Goal: Transaction & Acquisition: Purchase product/service

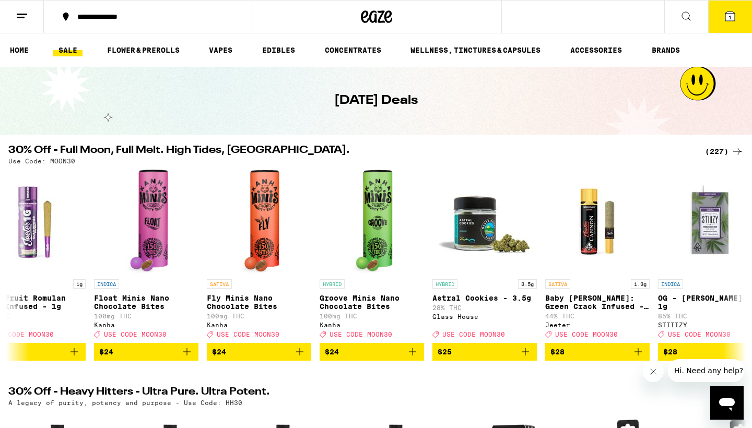
click at [20, 14] on line at bounding box center [22, 14] width 10 height 0
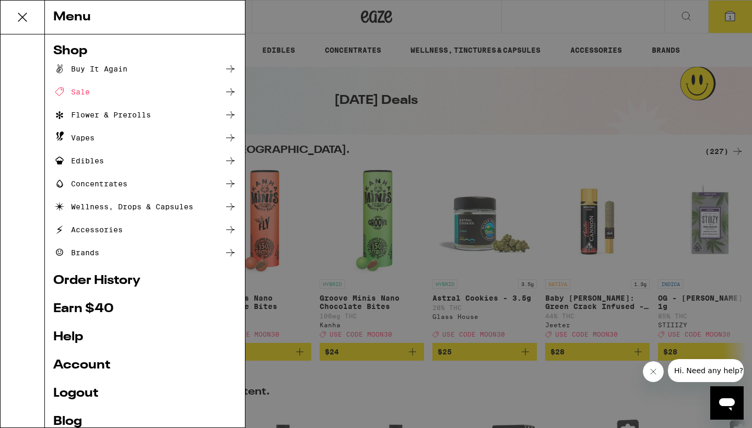
click at [75, 90] on div "Sale" at bounding box center [71, 92] width 37 height 13
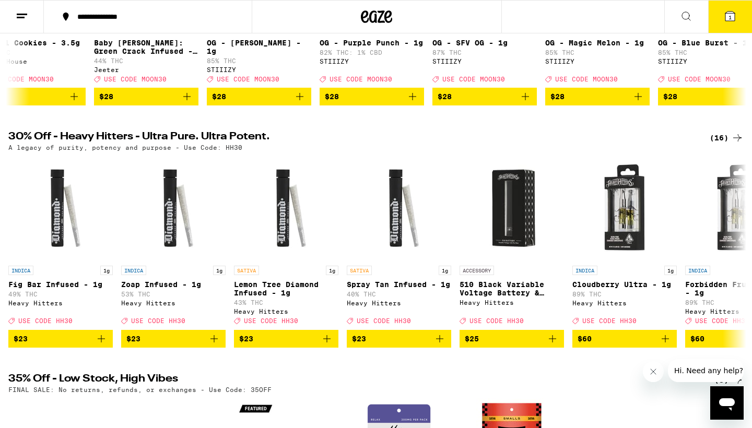
scroll to position [418, 0]
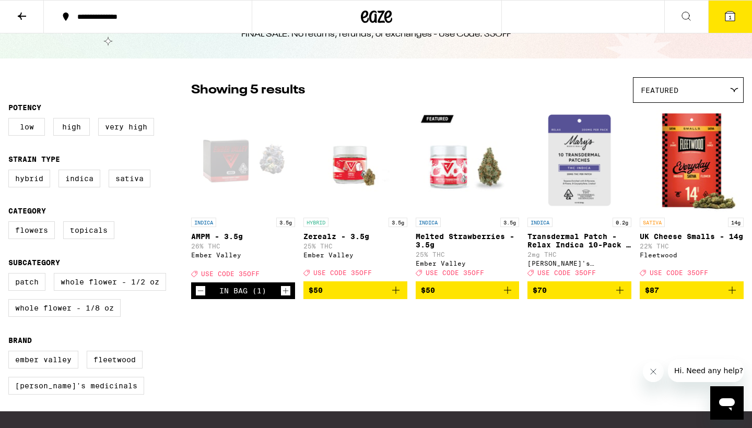
scroll to position [48, 0]
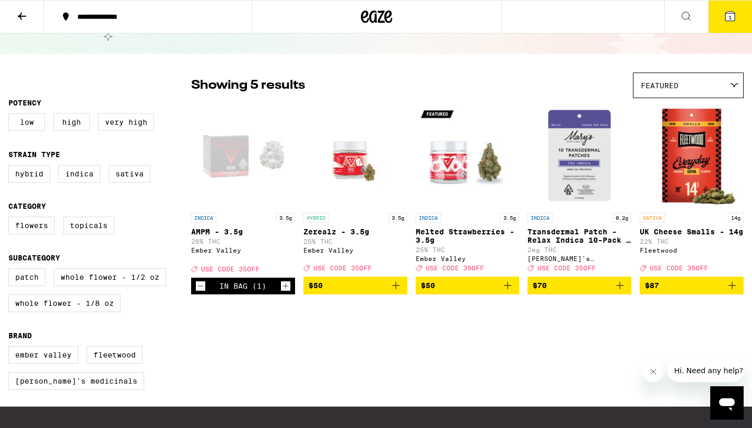
click at [417, 271] on icon "Close message from company" at bounding box center [653, 372] width 8 height 8
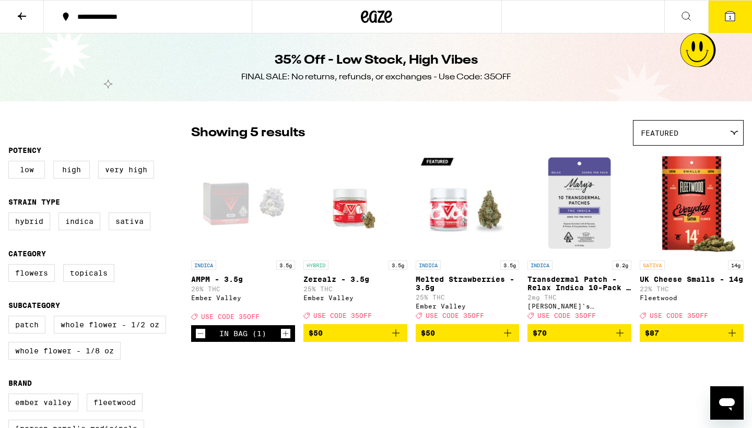
scroll to position [0, 0]
click at [226, 202] on div "Open page for AMPM - 3.5g from Ember Valley" at bounding box center [243, 203] width 104 height 104
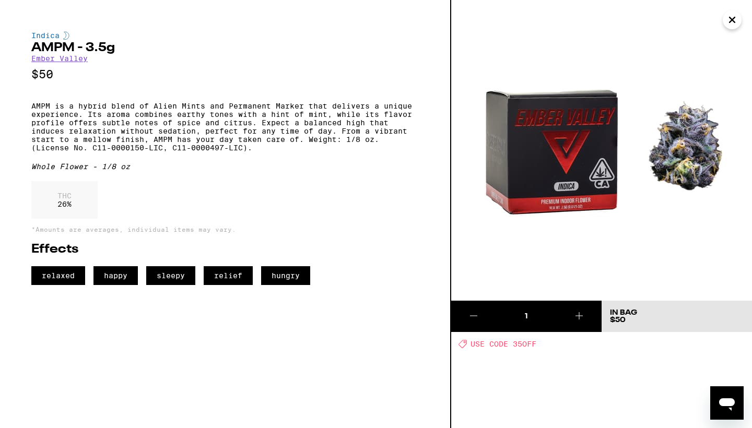
click at [417, 230] on div "Indica AMPM - 3.5g Ember Valley $50 AMPM is a hybrid blend of Alien Mints and P…" at bounding box center [225, 214] width 451 height 428
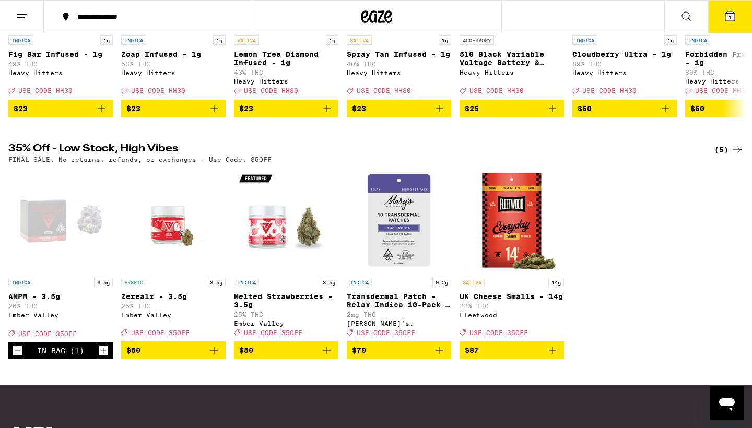
scroll to position [491, 0]
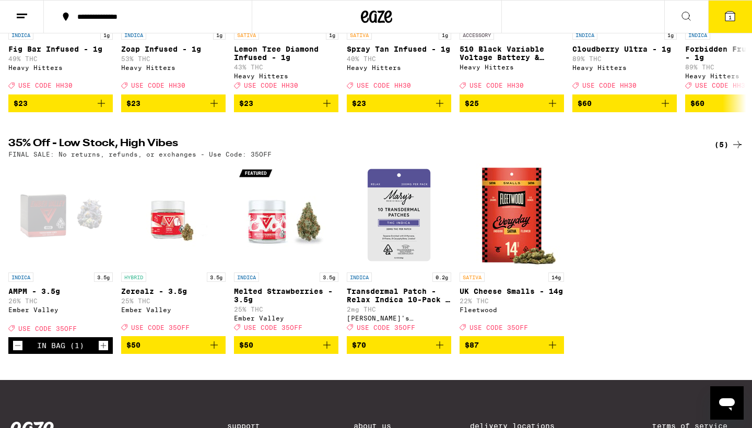
click at [417, 247] on img "Open page for UK Cheese Smalls - 14g from Fleetwood" at bounding box center [512, 215] width 104 height 104
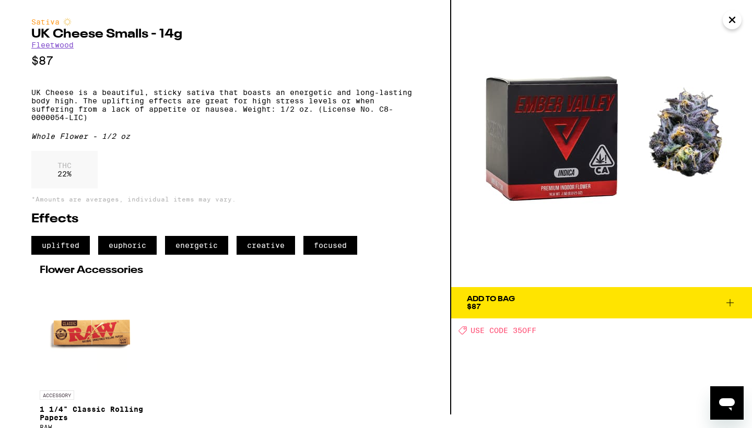
scroll to position [14, 0]
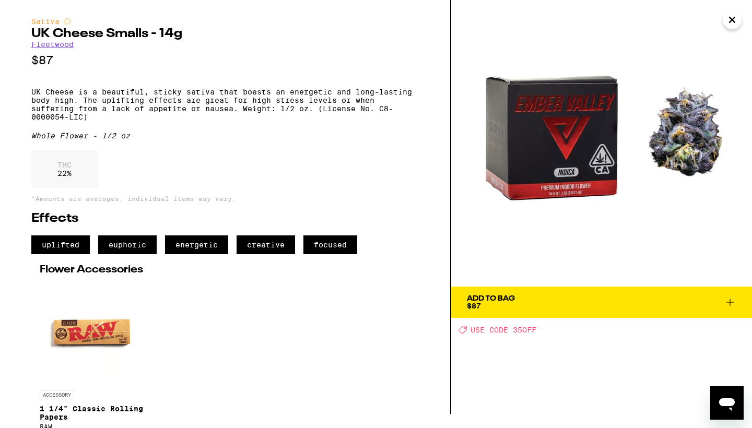
click at [417, 18] on icon "Close" at bounding box center [732, 20] width 13 height 16
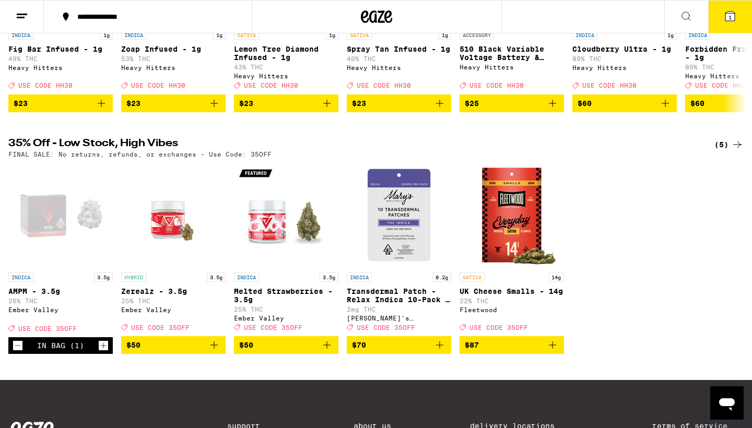
click at [417, 267] on img "Open page for UK Cheese Smalls - 14g from Fleetwood" at bounding box center [512, 215] width 104 height 104
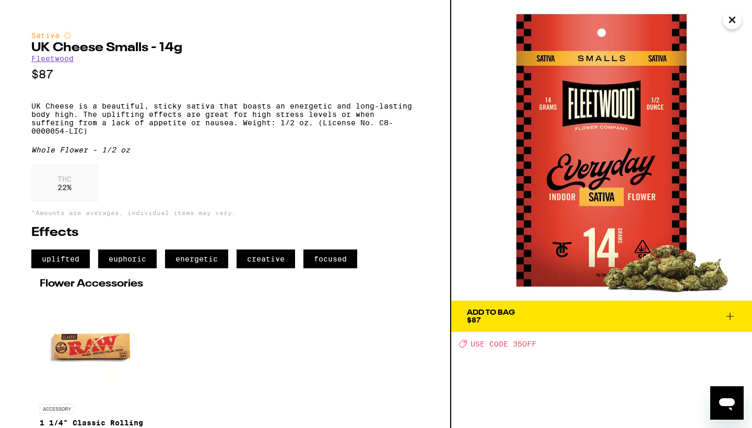
click at [417, 271] on icon at bounding box center [730, 316] width 13 height 13
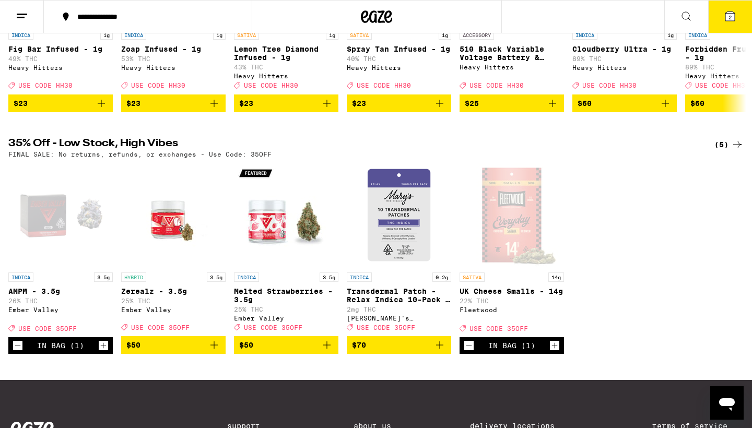
click at [148, 271] on p "Zerealz - 3.5g" at bounding box center [173, 291] width 104 height 8
click at [248, 271] on p "INDICA" at bounding box center [246, 277] width 25 height 9
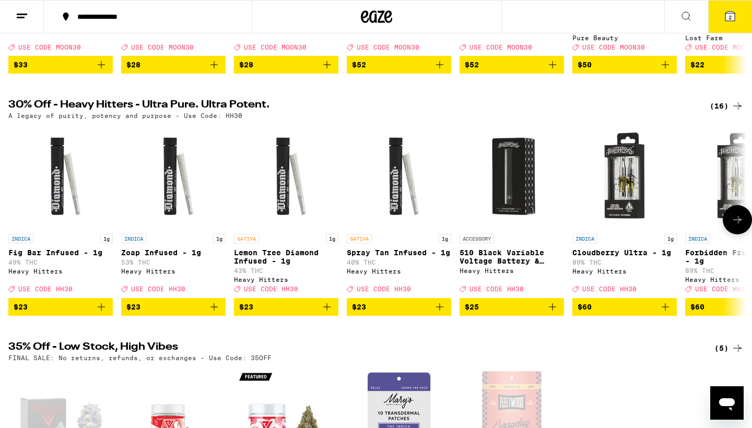
scroll to position [289, 0]
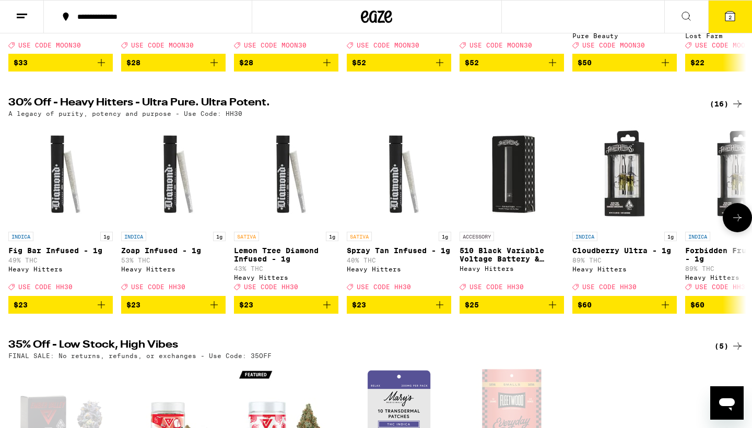
click at [417, 221] on icon at bounding box center [737, 217] width 8 height 7
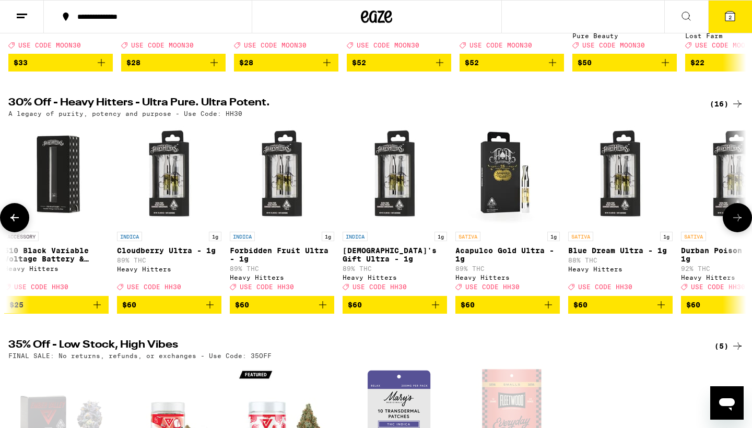
scroll to position [0, 622]
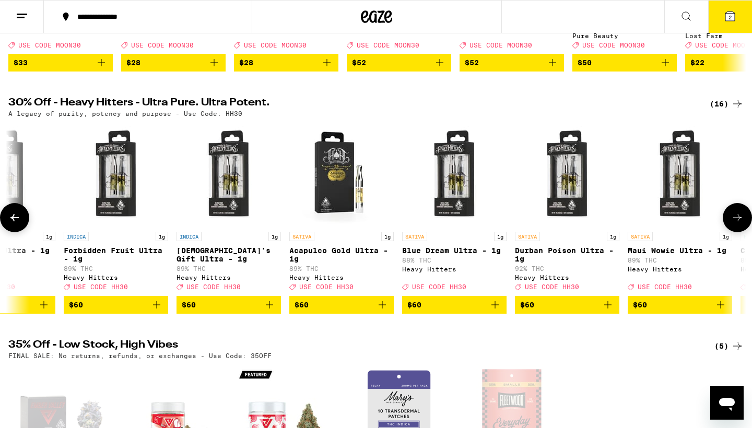
click at [417, 224] on icon at bounding box center [737, 218] width 13 height 13
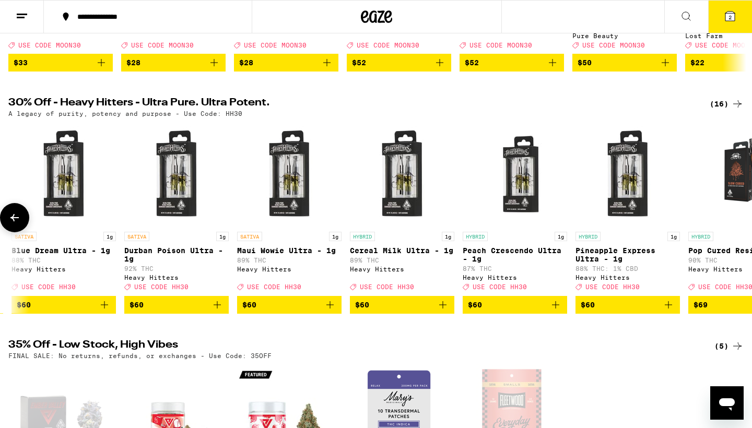
scroll to position [0, 1070]
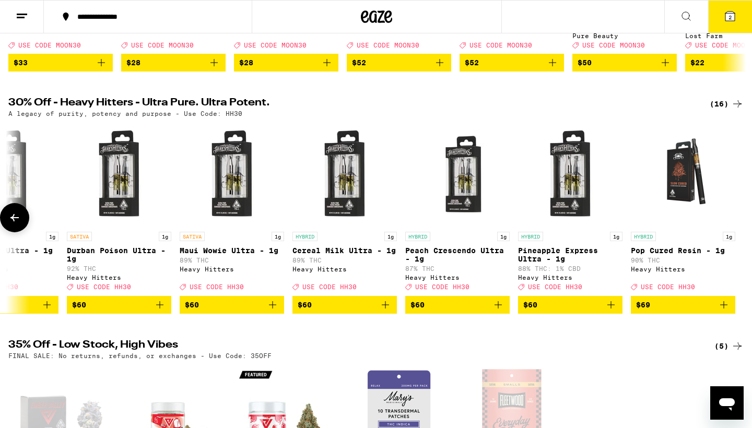
click at [9, 224] on icon at bounding box center [14, 218] width 13 height 13
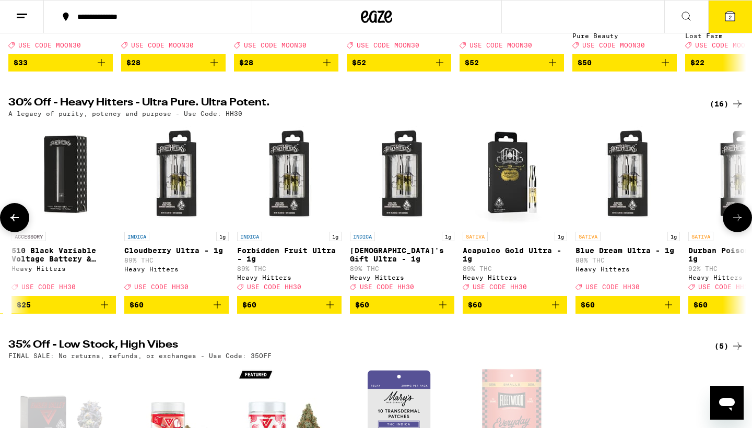
click at [9, 224] on icon at bounding box center [14, 218] width 13 height 13
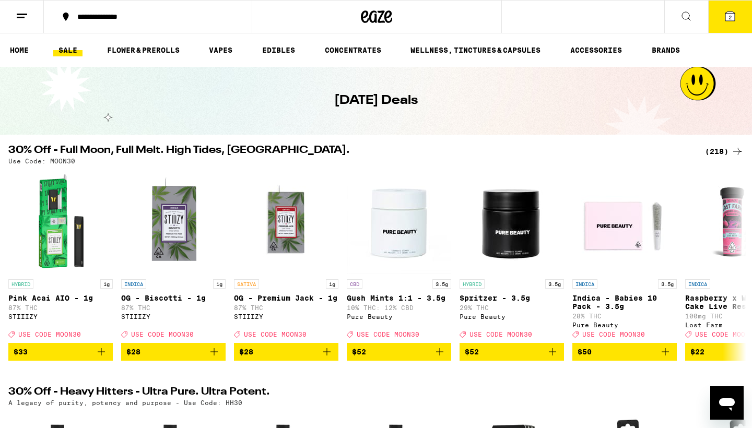
scroll to position [0, 0]
click at [417, 268] on icon at bounding box center [737, 265] width 13 height 13
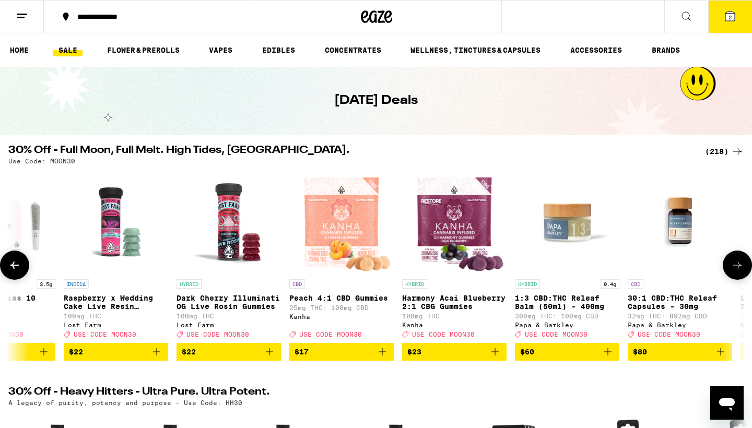
click at [417, 260] on button at bounding box center [737, 265] width 29 height 29
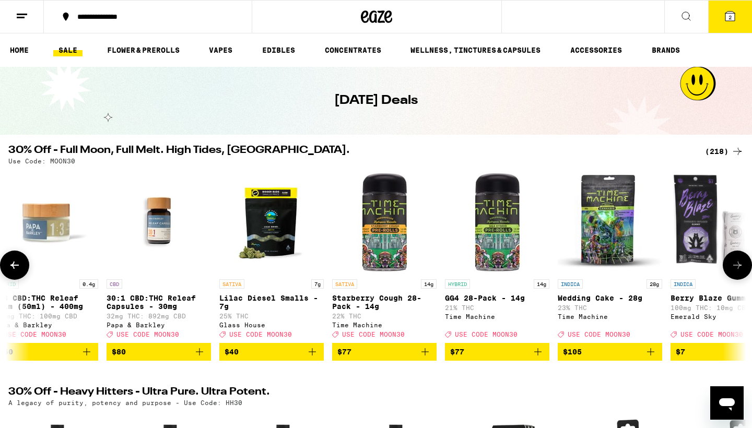
scroll to position [0, 1243]
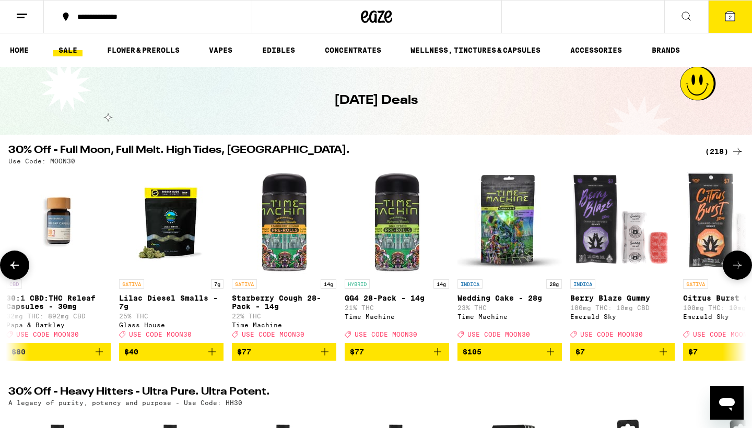
click at [417, 270] on button at bounding box center [737, 265] width 29 height 29
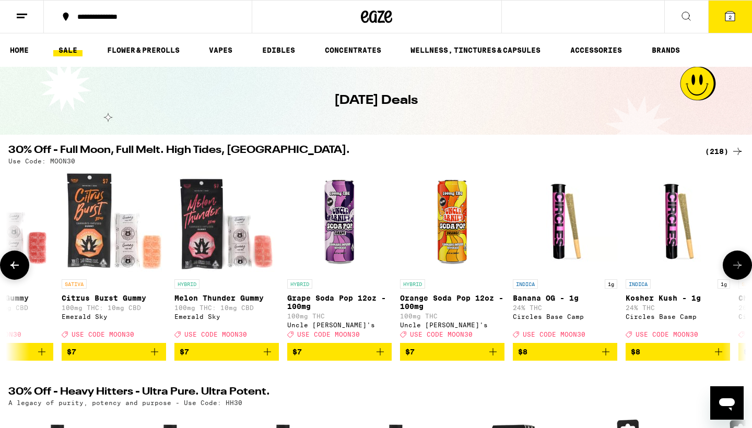
click at [417, 267] on icon at bounding box center [737, 265] width 13 height 13
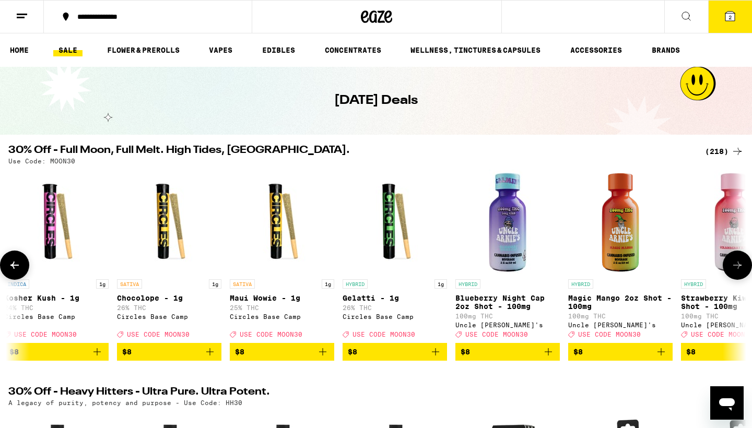
click at [417, 267] on icon at bounding box center [737, 265] width 13 height 13
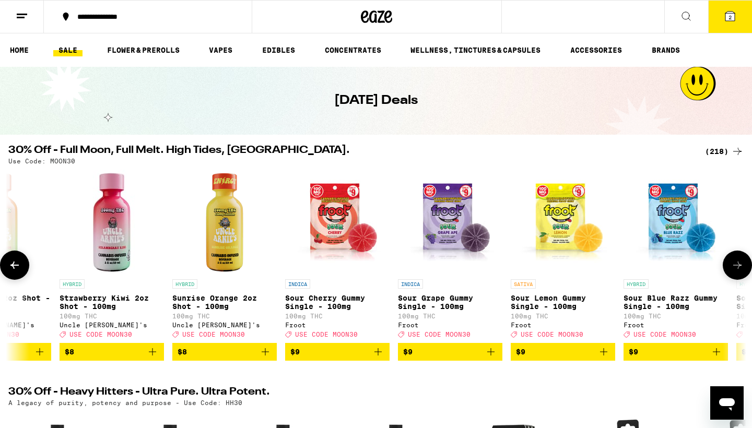
click at [417, 267] on icon at bounding box center [737, 265] width 13 height 13
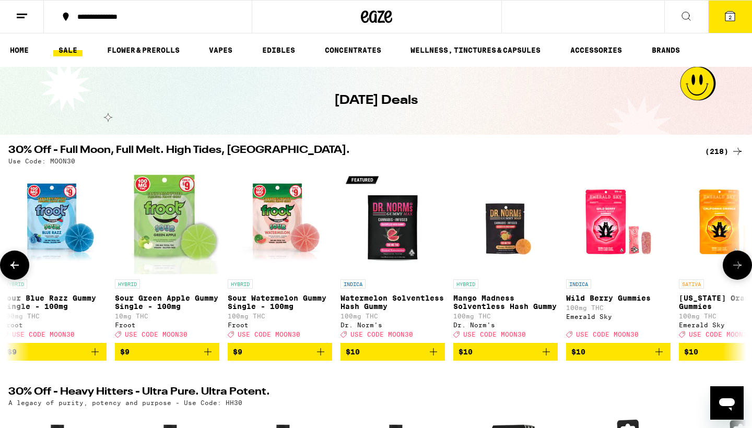
click at [417, 268] on icon at bounding box center [737, 265] width 13 height 13
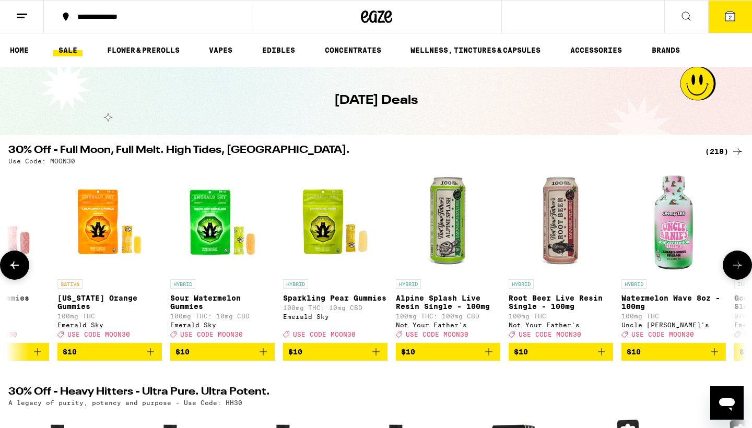
click at [14, 267] on icon at bounding box center [14, 265] width 8 height 7
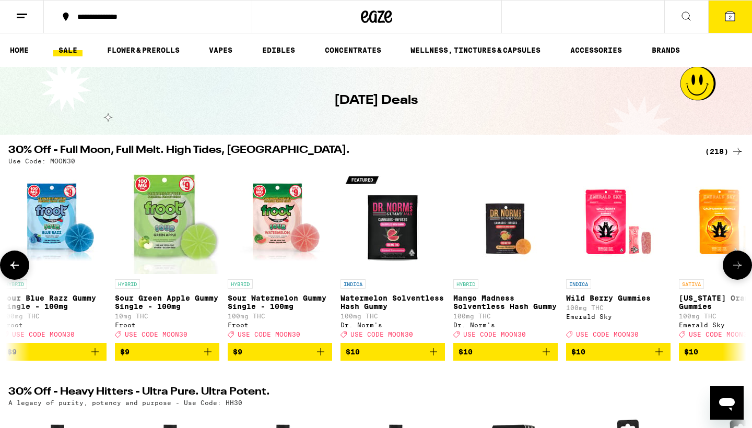
click at [14, 267] on icon at bounding box center [14, 265] width 8 height 7
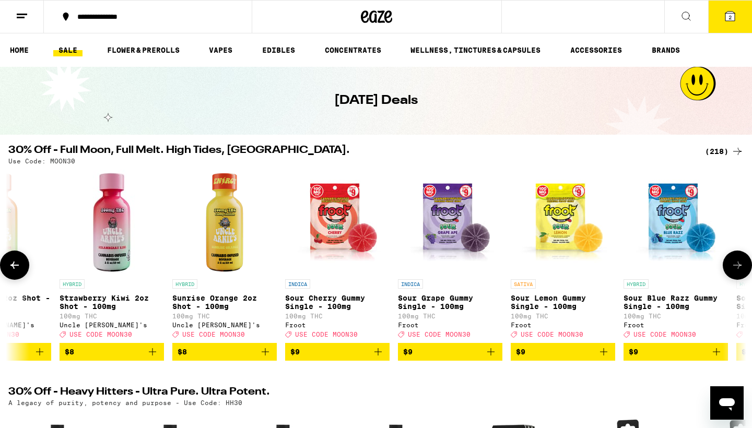
click at [14, 267] on icon at bounding box center [14, 265] width 8 height 7
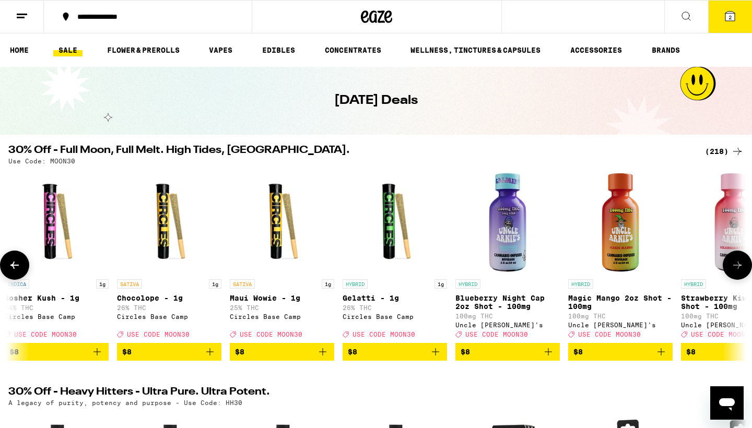
click at [14, 267] on icon at bounding box center [14, 265] width 8 height 7
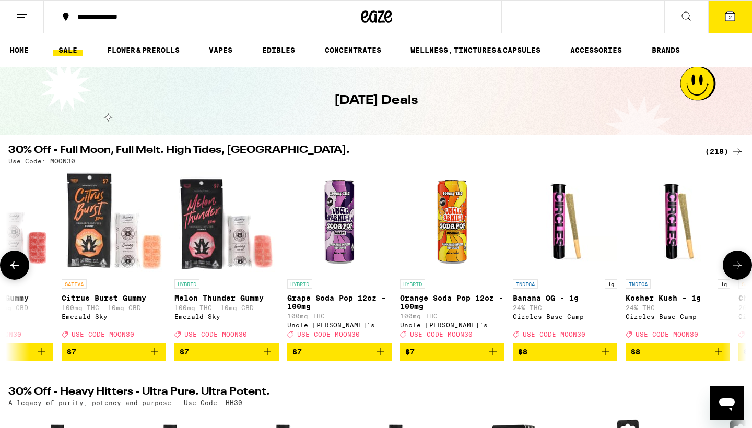
click at [16, 266] on icon at bounding box center [14, 265] width 13 height 13
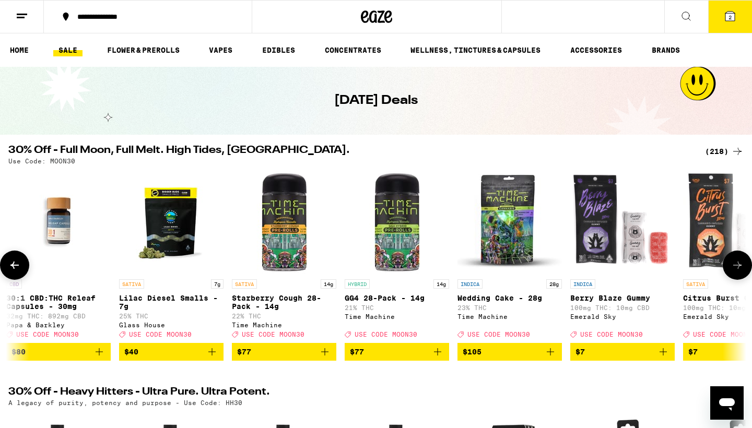
click at [12, 271] on icon at bounding box center [14, 265] width 13 height 13
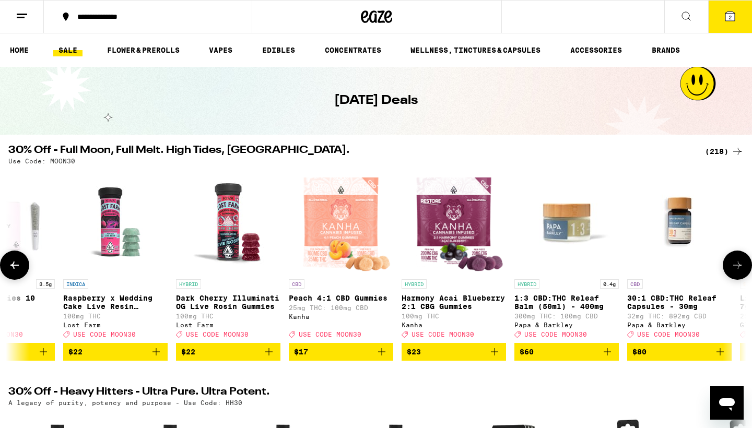
scroll to position [0, 622]
click at [20, 267] on icon at bounding box center [14, 265] width 13 height 13
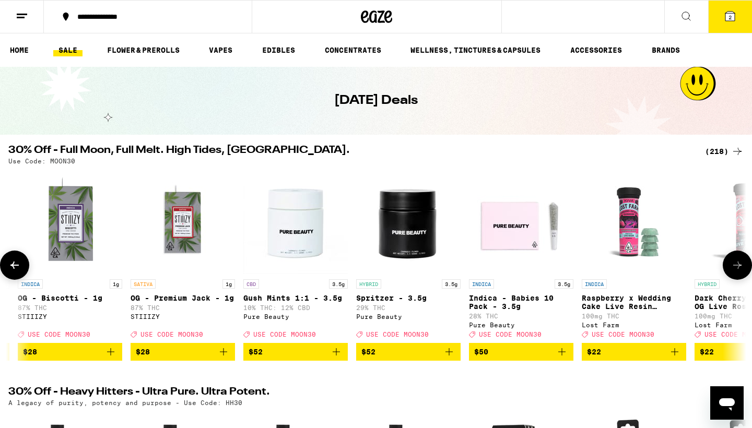
scroll to position [0, 0]
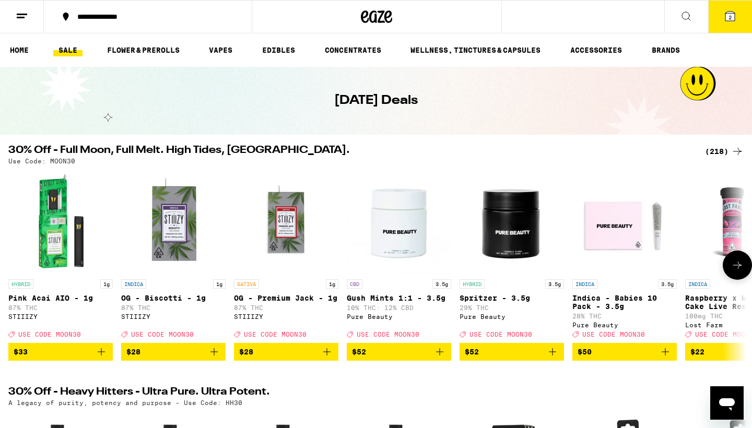
click at [417, 271] on button at bounding box center [737, 265] width 29 height 29
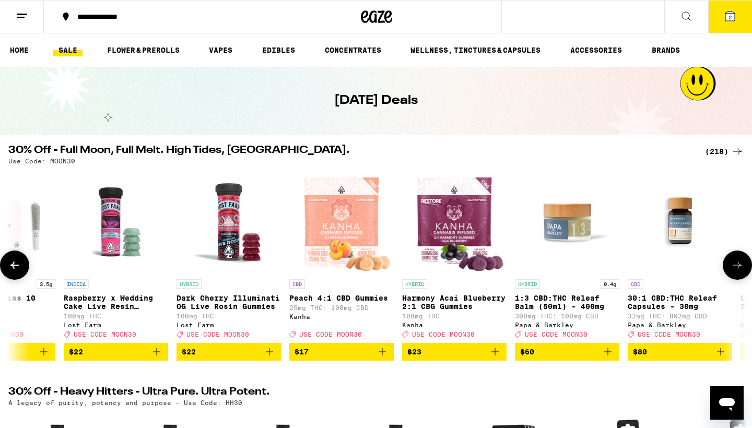
click at [417, 271] on icon at bounding box center [737, 265] width 13 height 13
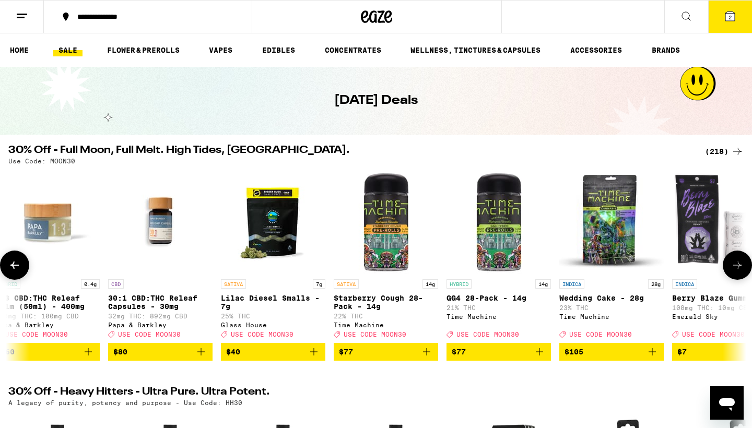
scroll to position [0, 1243]
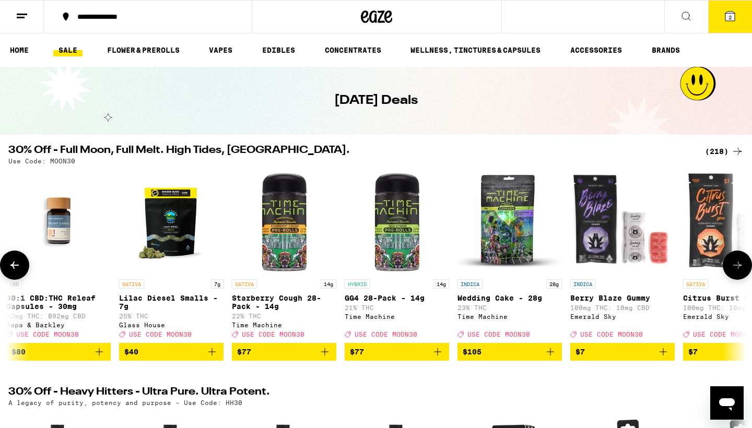
click at [417, 271] on icon at bounding box center [737, 265] width 13 height 13
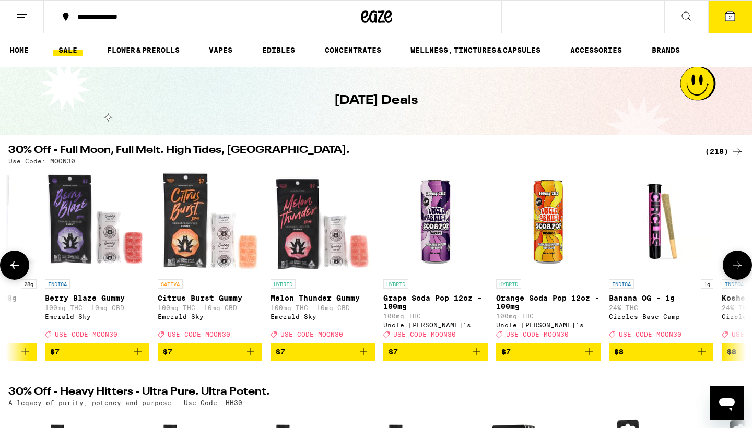
scroll to position [0, 1865]
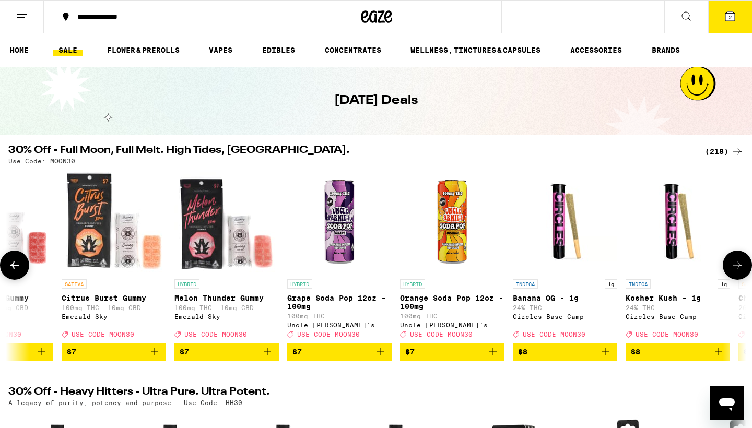
click at [13, 268] on icon at bounding box center [14, 265] width 13 height 13
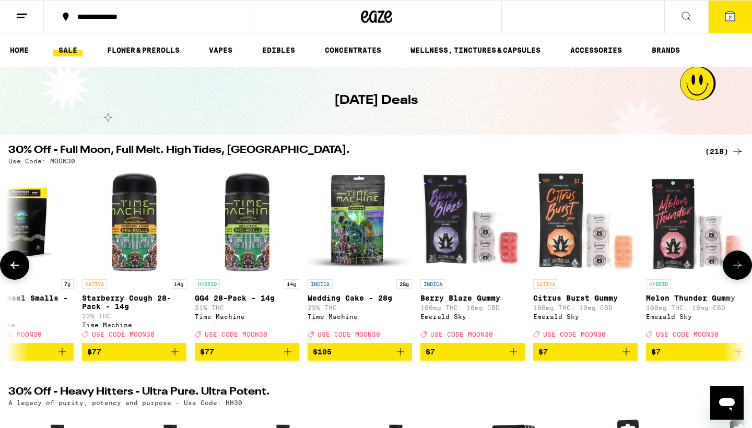
scroll to position [0, 1243]
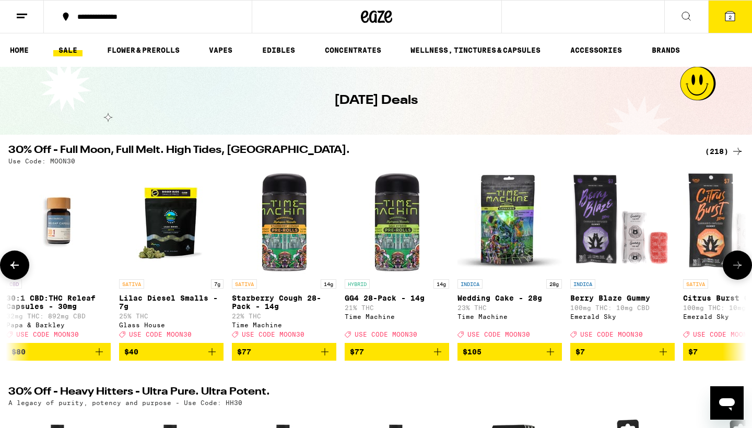
click at [19, 271] on icon at bounding box center [14, 265] width 13 height 13
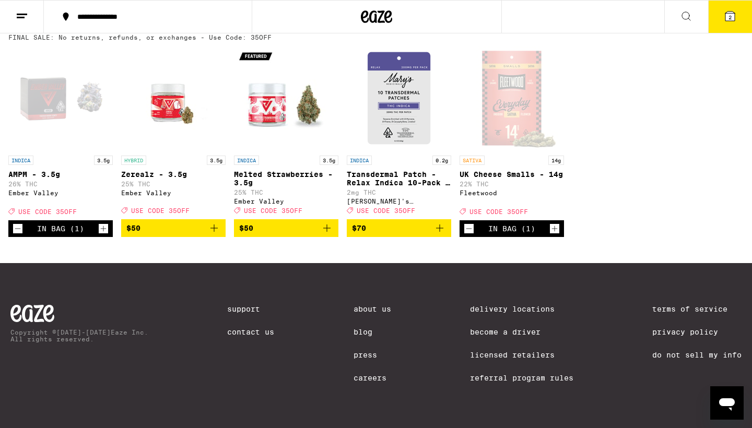
scroll to position [636, 0]
click at [214, 225] on icon "Add to bag" at bounding box center [213, 228] width 7 height 7
click at [417, 10] on icon at bounding box center [730, 16] width 13 height 13
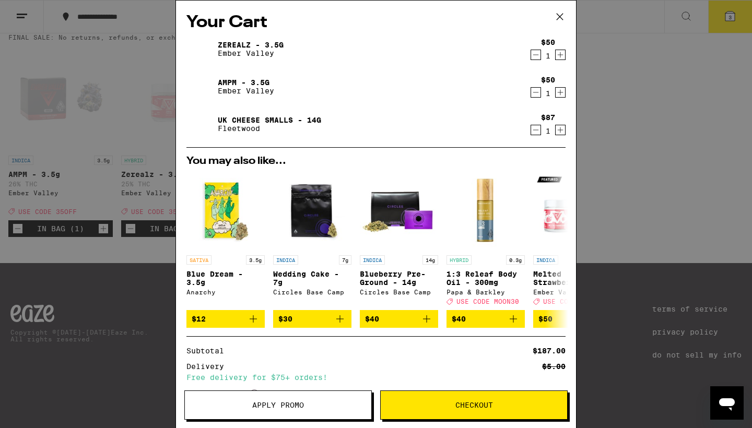
click at [417, 89] on icon "Decrement" at bounding box center [535, 92] width 9 height 13
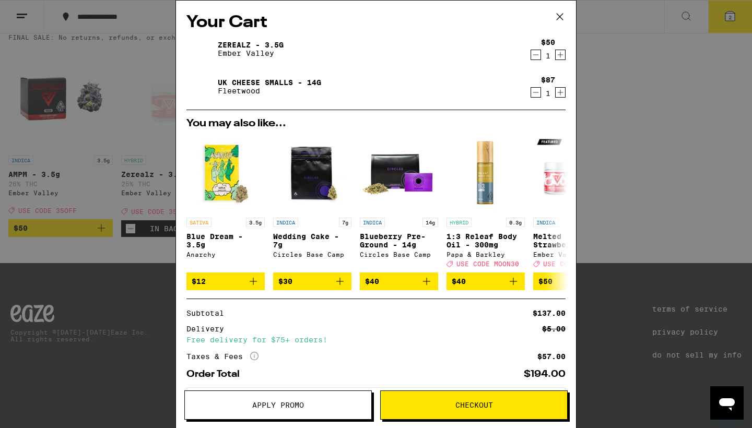
click at [246, 271] on span "Apply Promo" at bounding box center [278, 405] width 186 height 7
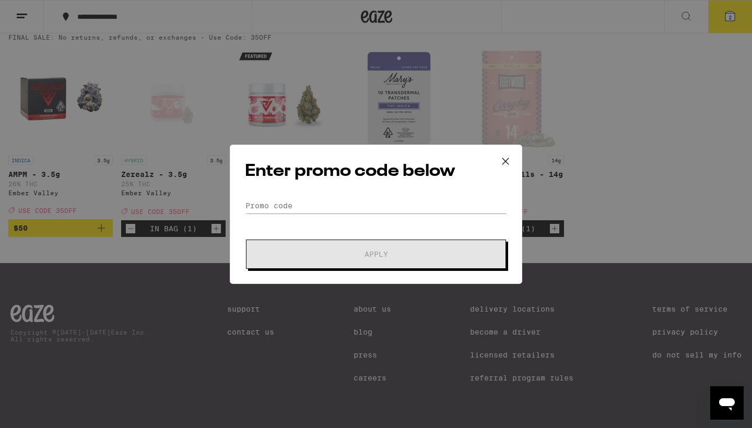
click at [257, 191] on div "Enter promo code below Promo Code Apply" at bounding box center [376, 214] width 292 height 139
click at [264, 189] on div "Enter promo code below Promo Code Apply" at bounding box center [376, 214] width 292 height 139
click at [260, 193] on div "Enter promo code below Promo Code Apply" at bounding box center [376, 214] width 292 height 139
click at [269, 194] on div "Enter promo code below Promo Code Apply" at bounding box center [376, 214] width 292 height 139
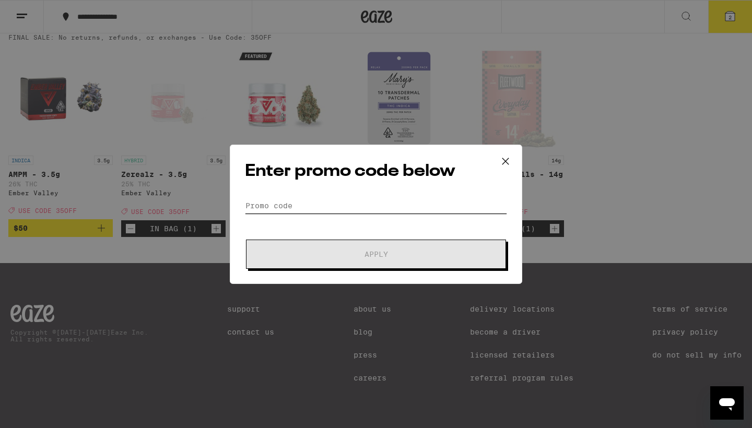
click at [286, 203] on input "Promo Code" at bounding box center [376, 206] width 262 height 16
click at [417, 160] on icon at bounding box center [505, 161] width 6 height 6
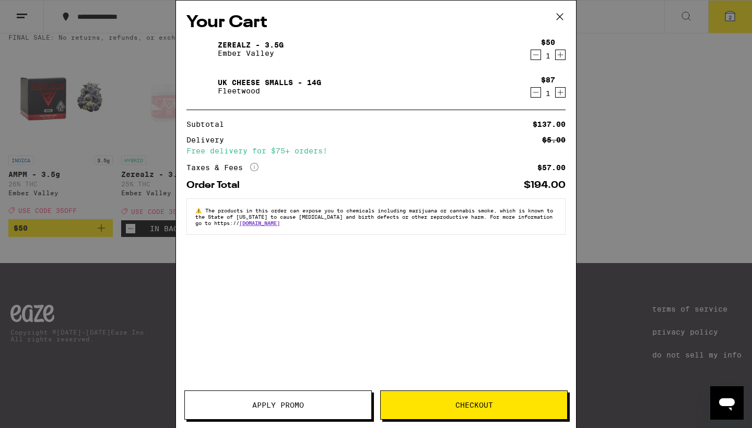
click at [276, 271] on span "Apply Promo" at bounding box center [278, 405] width 52 height 7
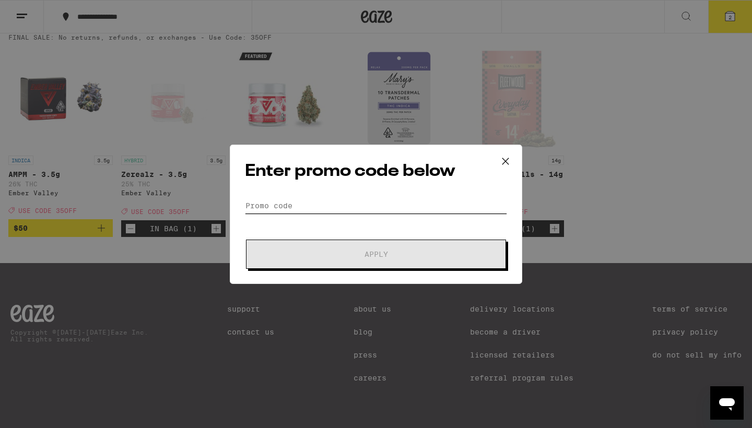
click at [263, 207] on input "Promo Code" at bounding box center [376, 206] width 262 height 16
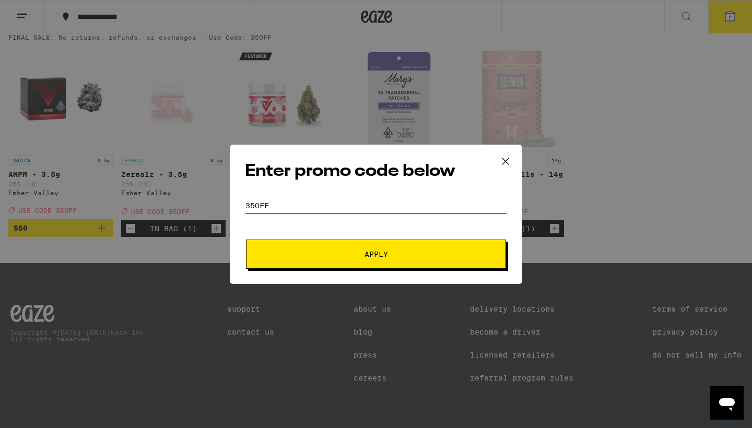
type input "35OFF"
click at [373, 253] on span "Apply" at bounding box center [377, 254] width 24 height 7
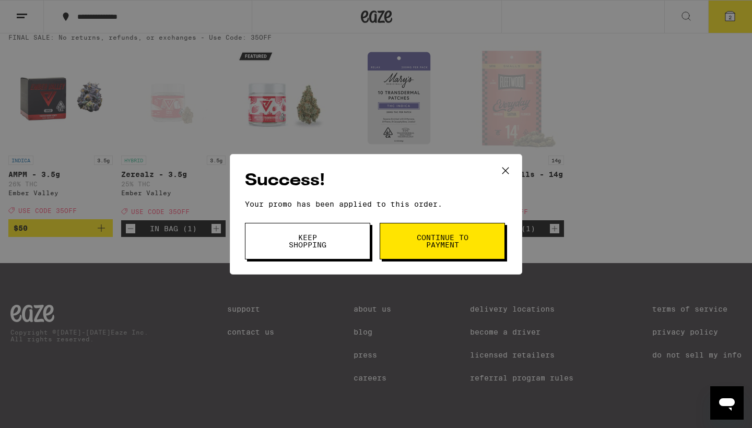
click at [417, 171] on icon at bounding box center [506, 171] width 16 height 16
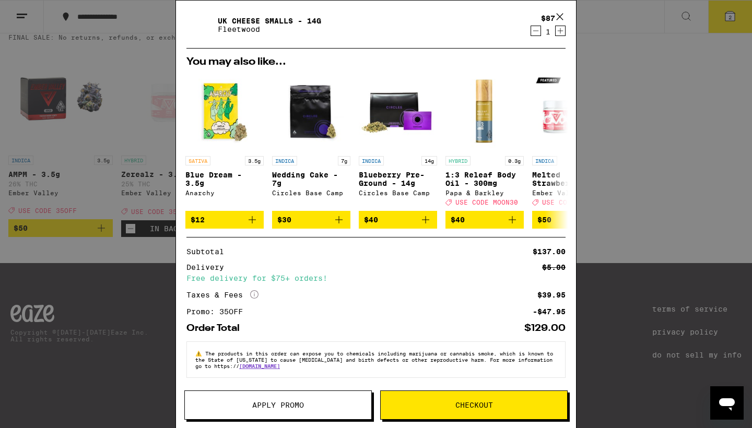
scroll to position [69, 0]
click at [417, 271] on span "Checkout" at bounding box center [474, 405] width 38 height 7
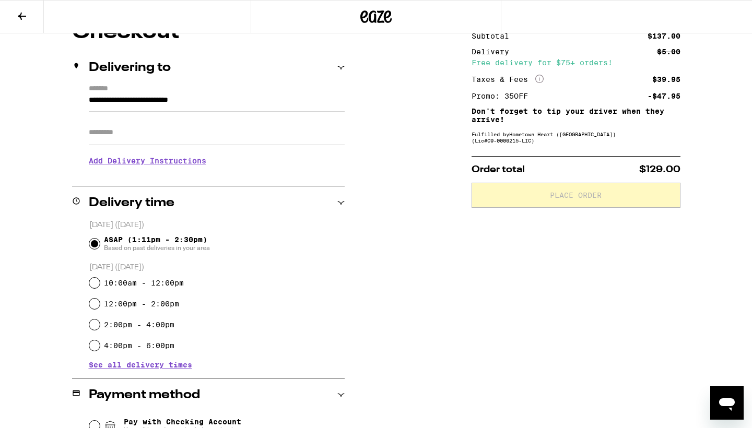
scroll to position [106, 0]
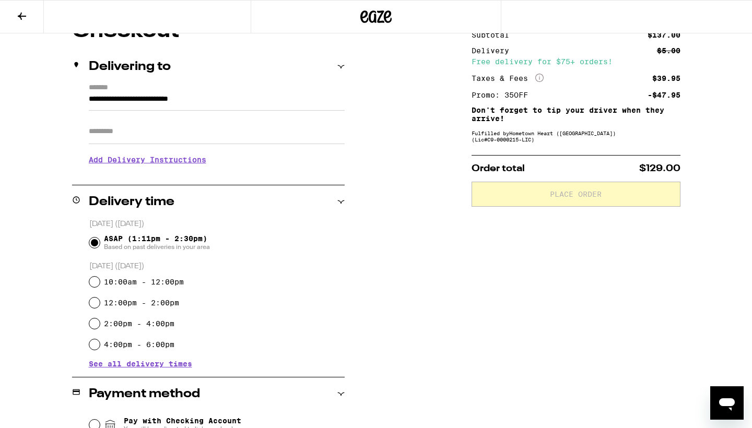
click at [147, 271] on span "See all delivery times" at bounding box center [140, 363] width 103 height 7
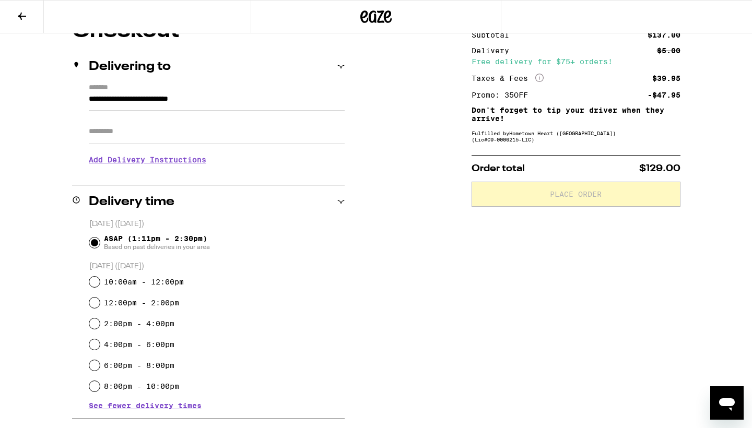
click at [96, 271] on input "8:00pm - 10:00pm" at bounding box center [94, 386] width 10 height 10
radio input "true"
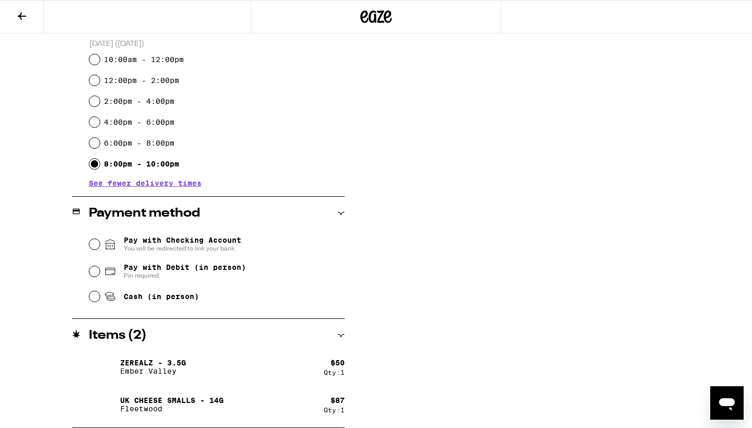
scroll to position [328, 0]
click at [93, 271] on input "Cash (in person)" at bounding box center [94, 296] width 10 height 10
radio input "true"
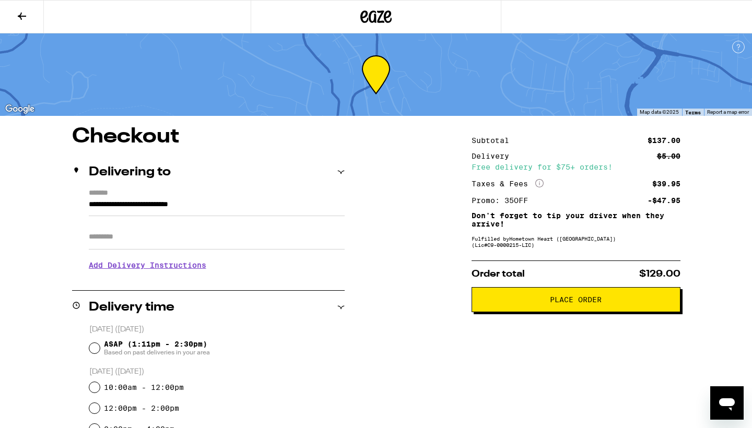
scroll to position [0, 0]
